Goal: Check status

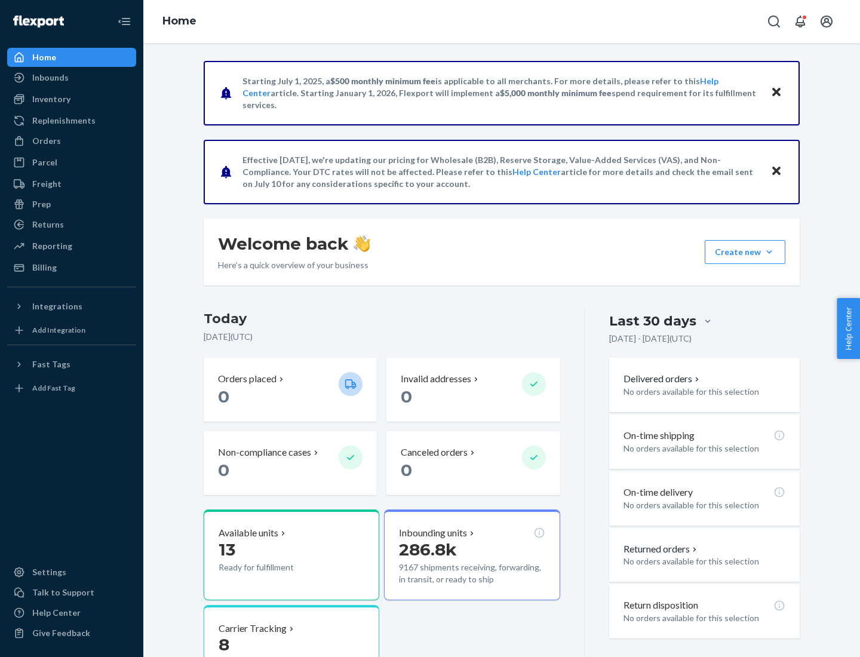
click at [769, 252] on button "Create new Create new inbound Create new order Create new product" at bounding box center [744, 252] width 81 height 24
click at [41, 204] on div "Prep" at bounding box center [41, 204] width 19 height 12
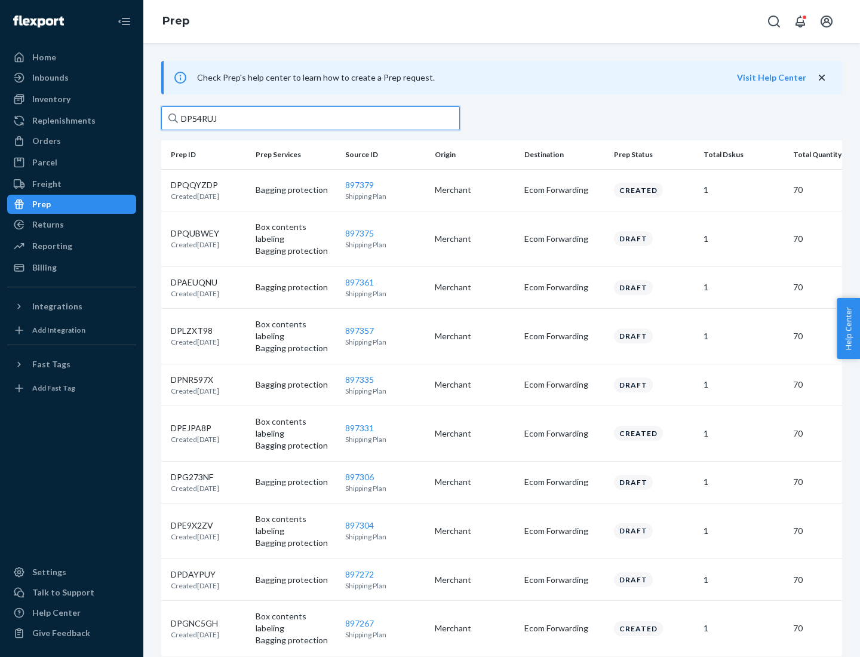
type input "DP54RUJL"
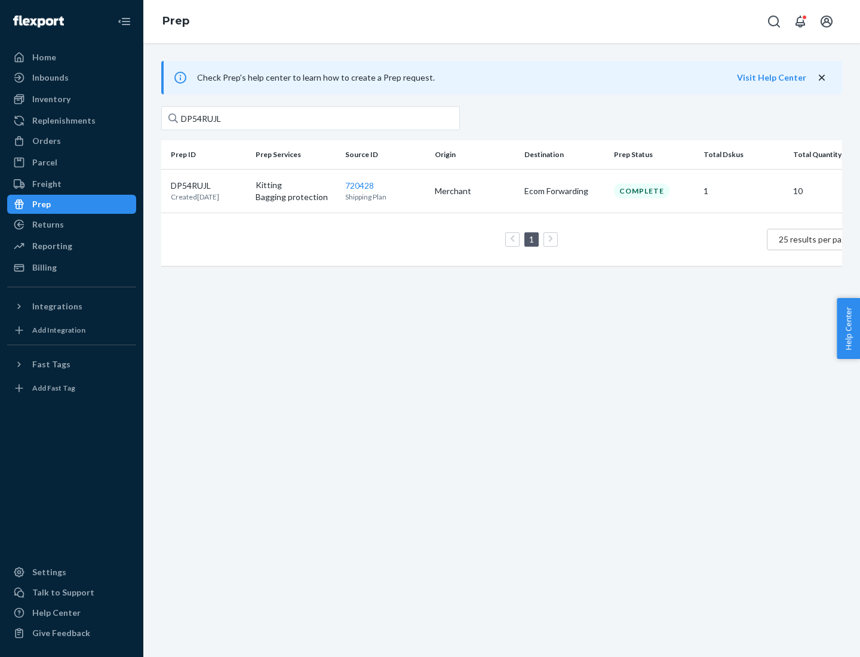
click at [208, 184] on p "DP54RUJL" at bounding box center [195, 186] width 48 height 12
